Goal: Find specific page/section

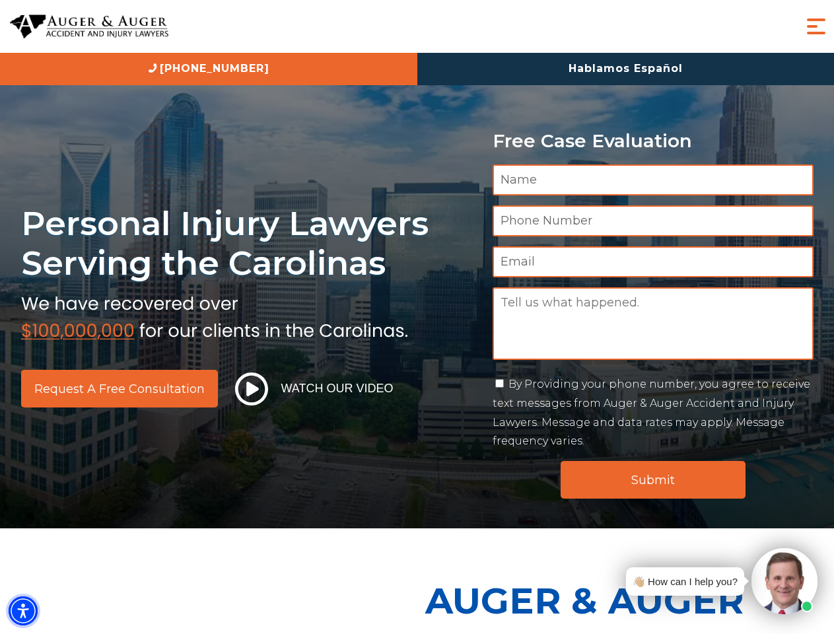
click at [23, 611] on img "Accessibility Menu" at bounding box center [23, 610] width 29 height 29
